Goal: Check status: Check status

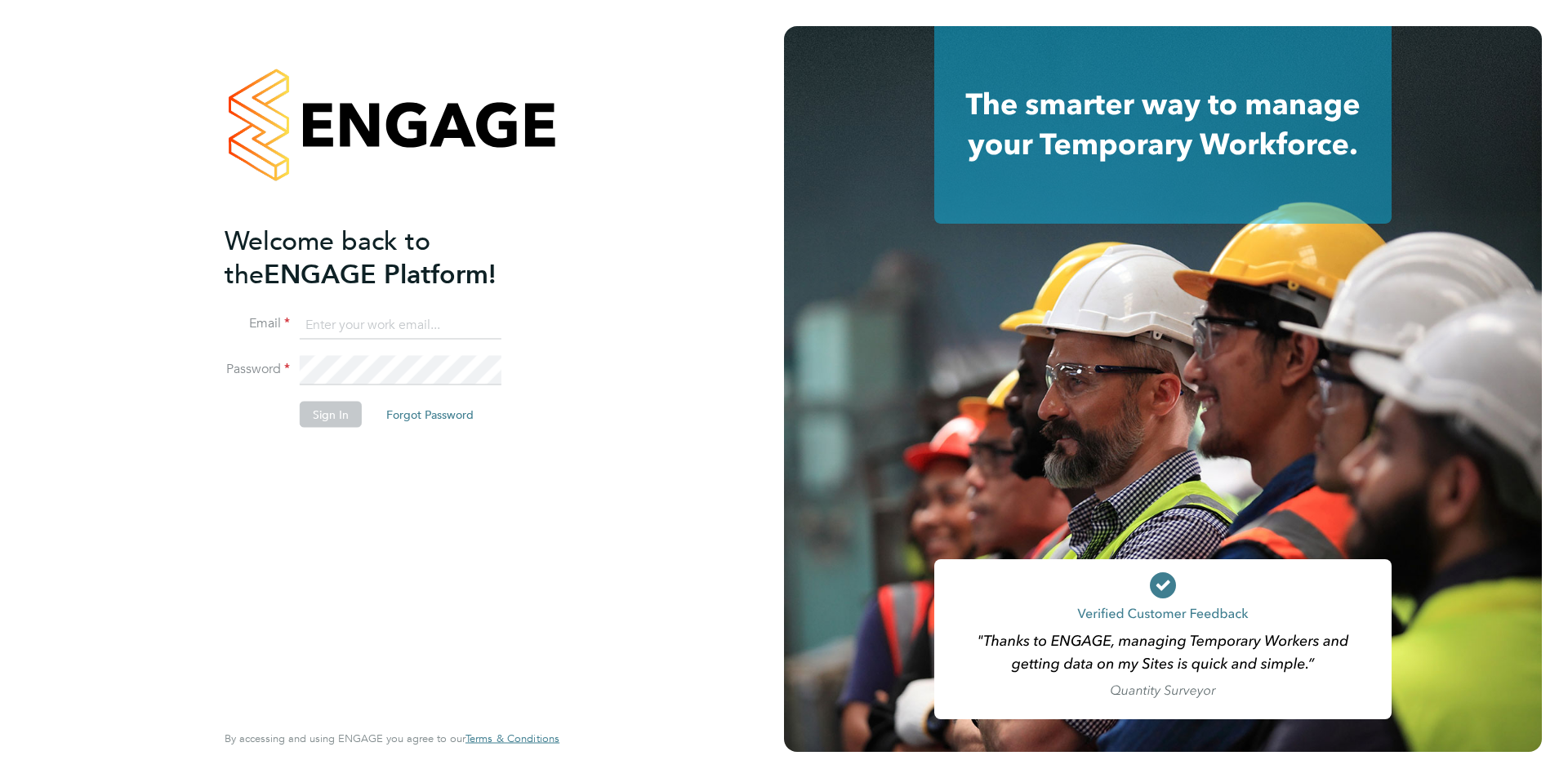
type input "jscholes@fr-group.co.uk"
click at [332, 426] on button "Sign In" at bounding box center [331, 414] width 62 height 26
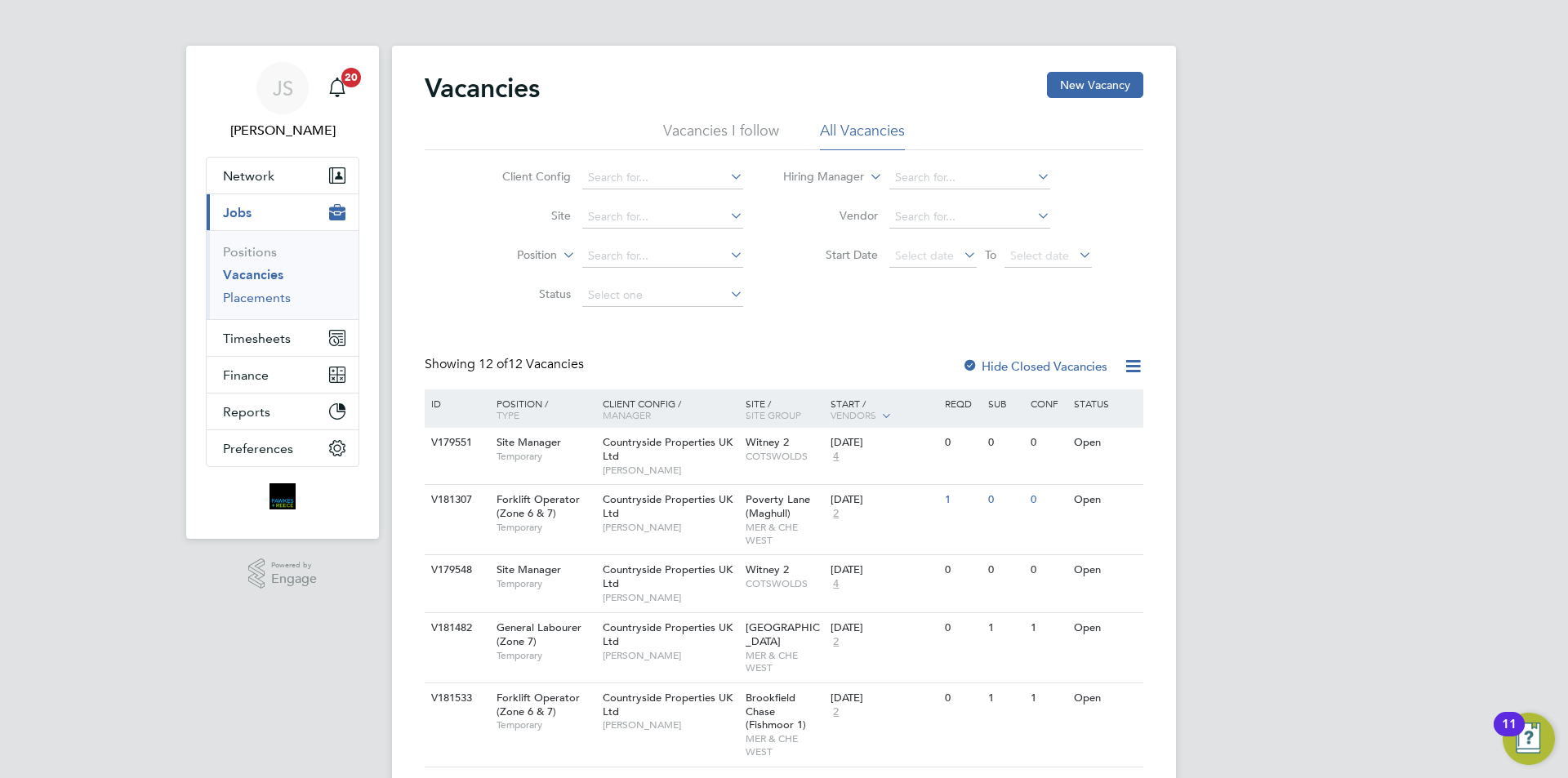
click at [272, 294] on link "Placements" at bounding box center [257, 298] width 68 height 15
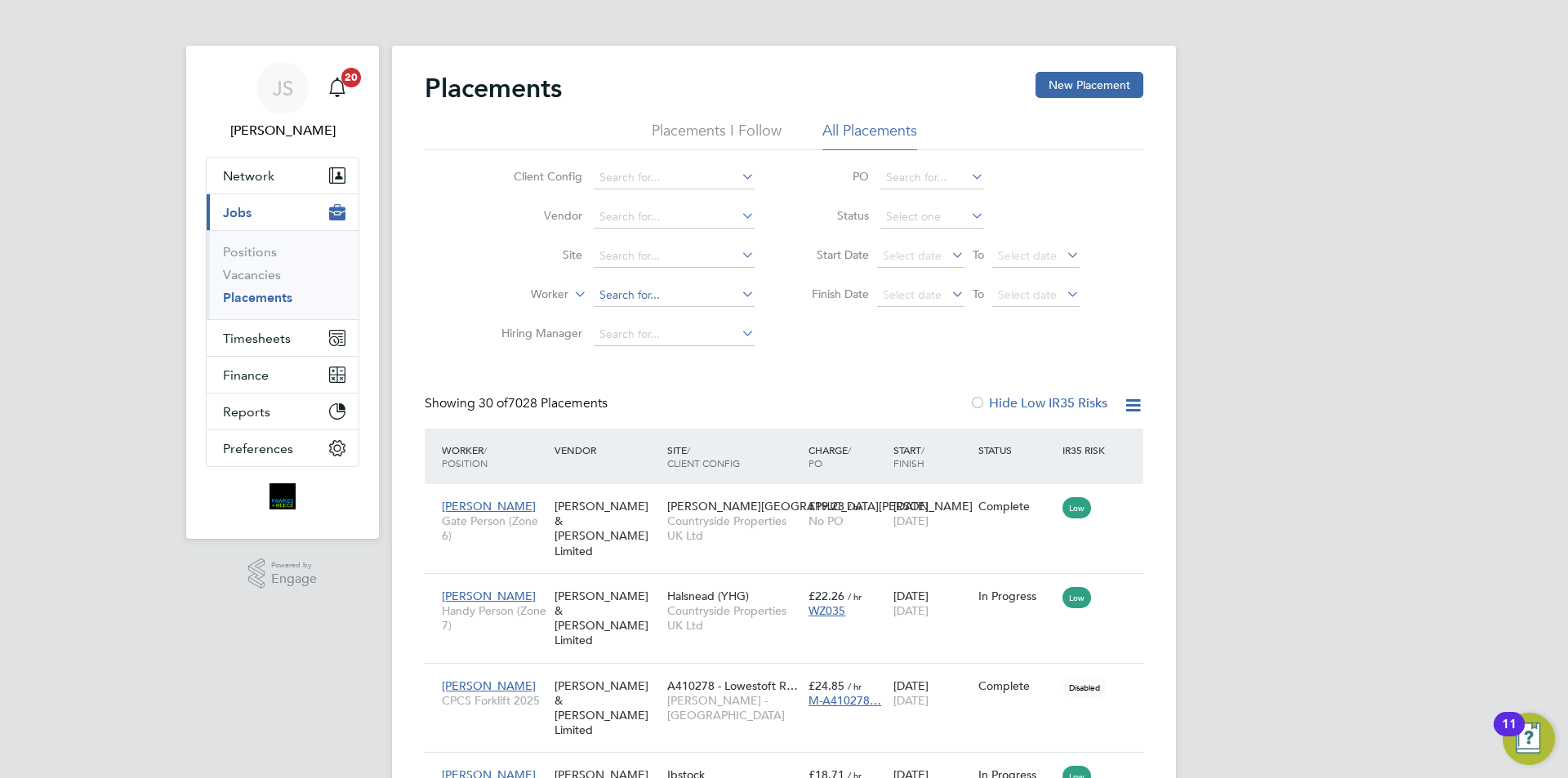
click at [618, 293] on input at bounding box center [673, 295] width 161 height 23
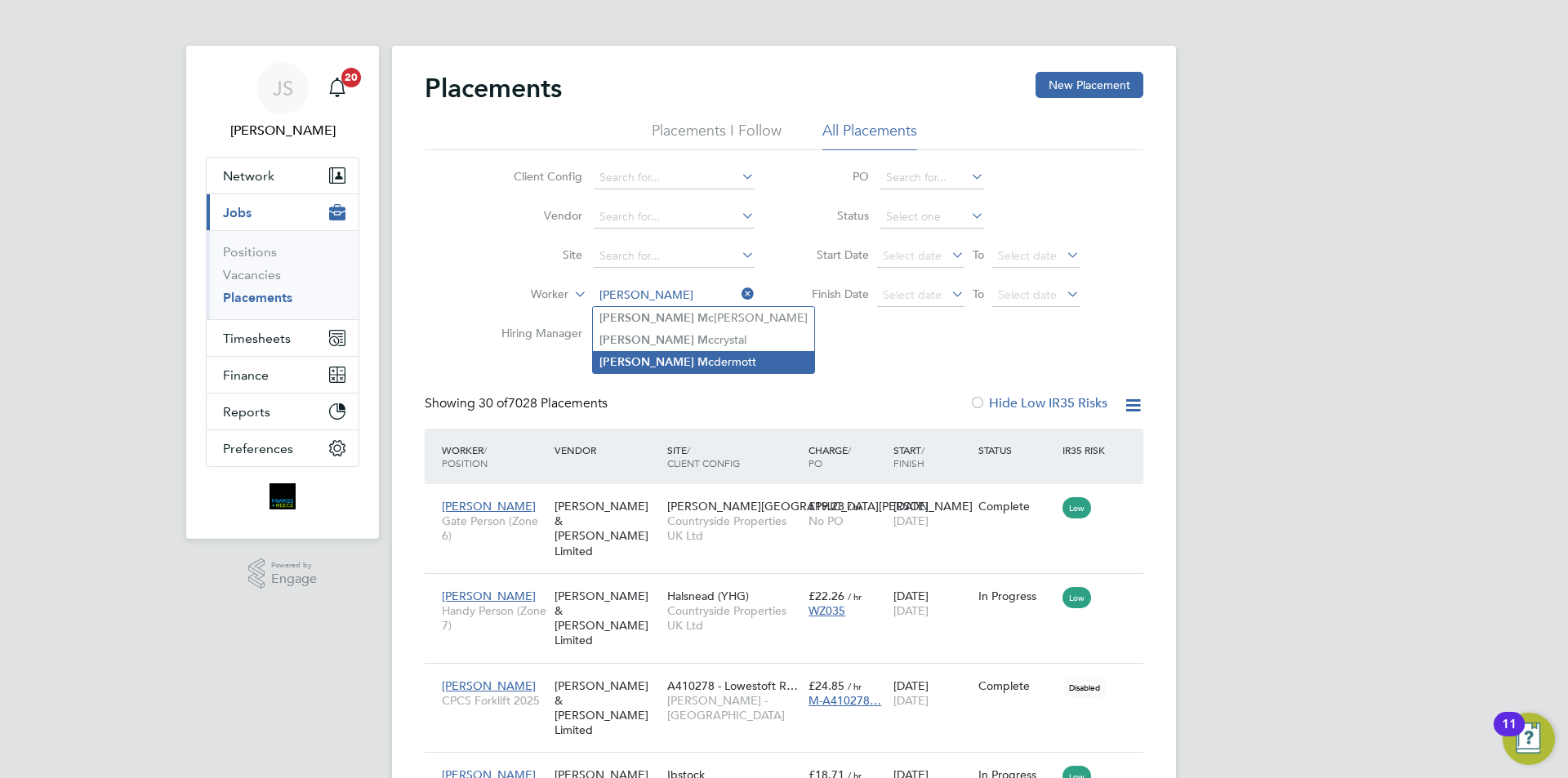
click at [655, 355] on li "[PERSON_NAME]" at bounding box center [703, 362] width 221 height 22
type input "[PERSON_NAME]"
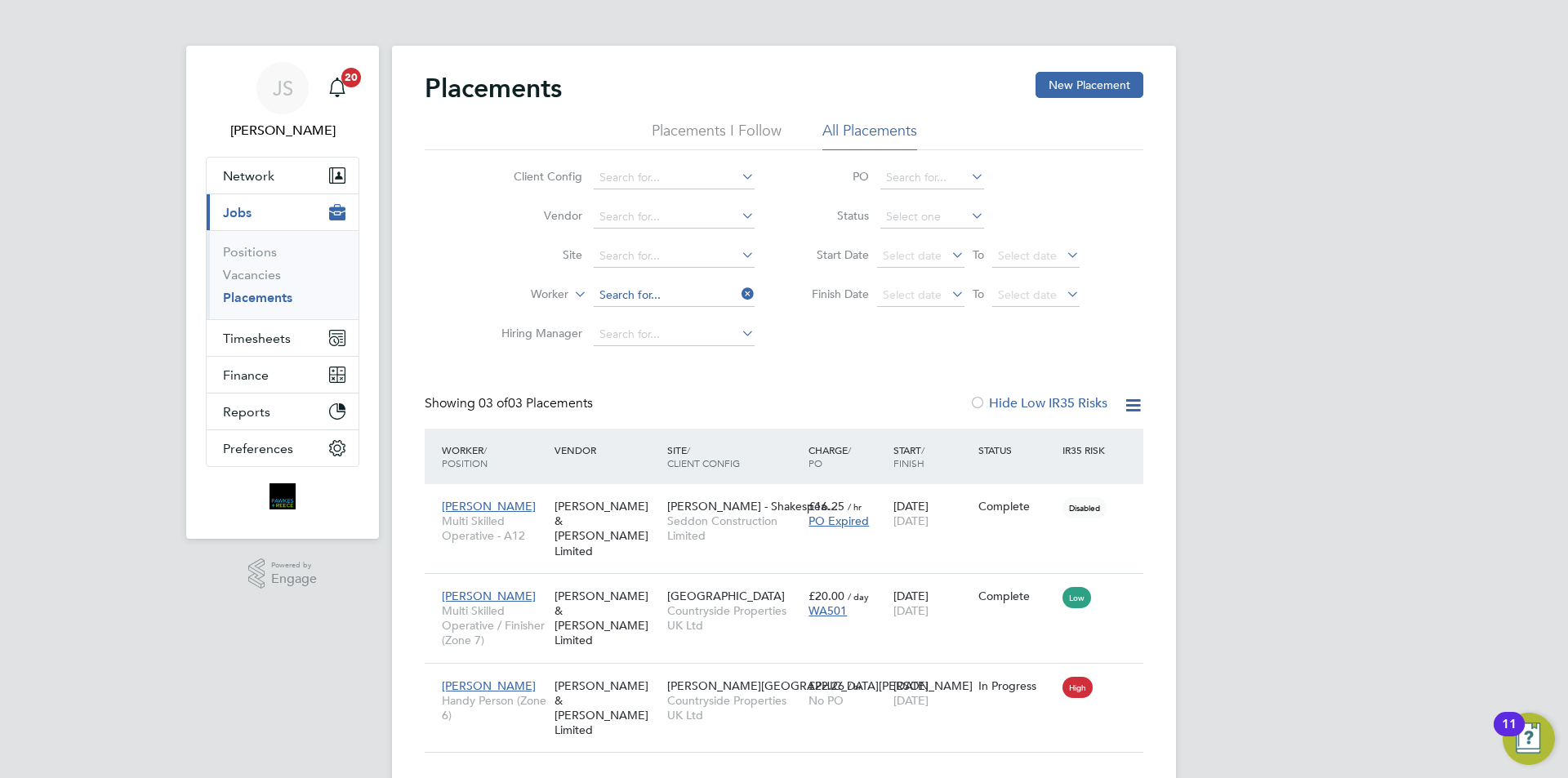
click at [709, 276] on li "Worker" at bounding box center [621, 296] width 307 height 40
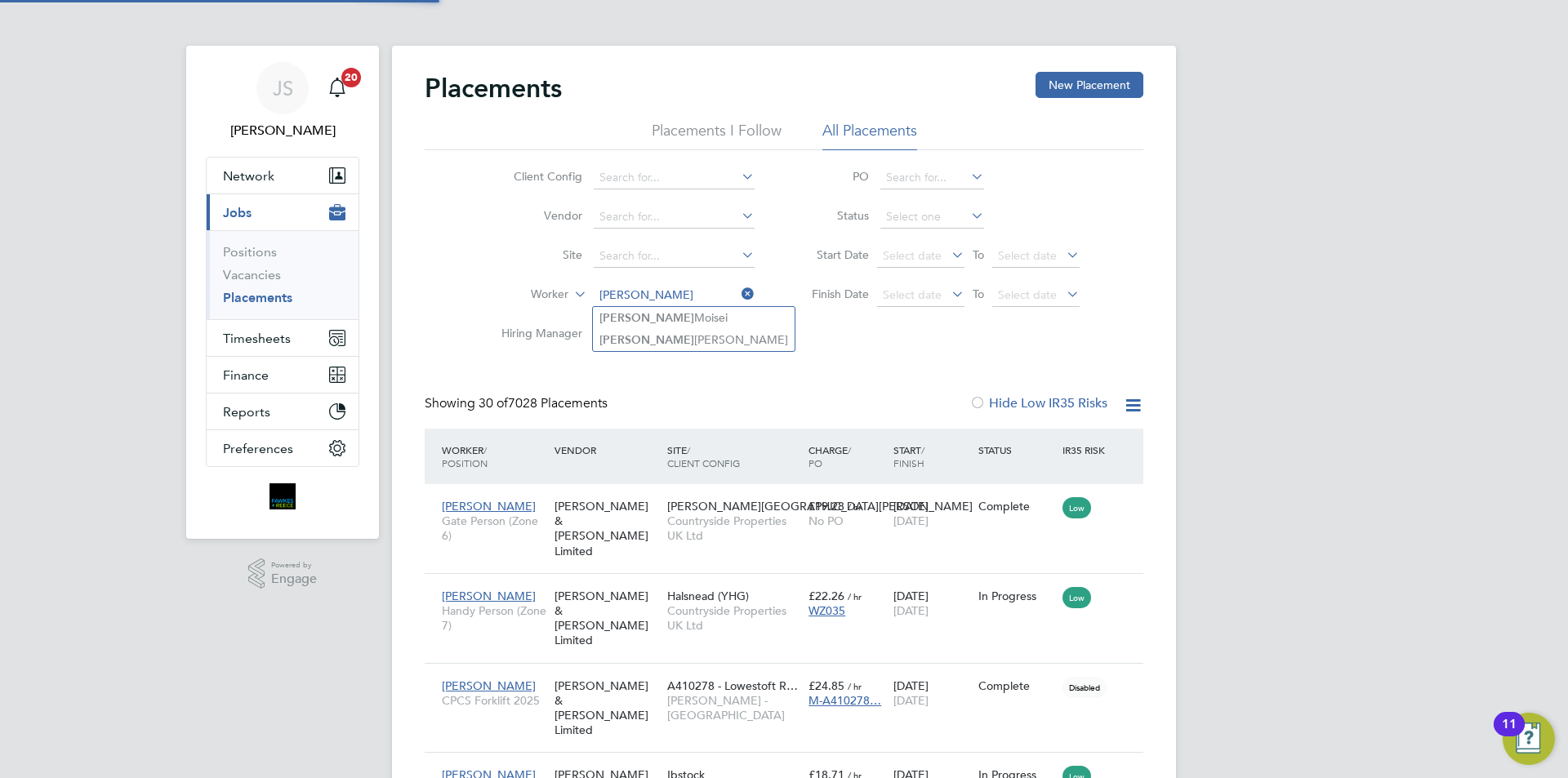
click at [692, 318] on li "[PERSON_NAME]" at bounding box center [693, 318] width 201 height 22
type input "[PERSON_NAME]"
